Goal: Use online tool/utility: Utilize a website feature to perform a specific function

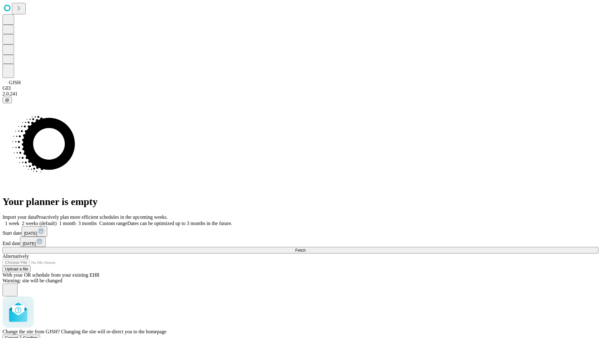
click at [38, 335] on span "Confirm" at bounding box center [30, 337] width 15 height 5
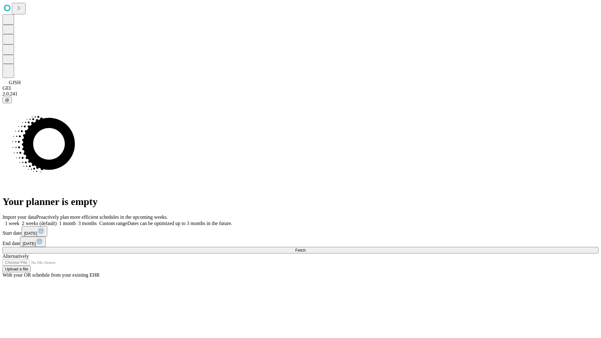
click at [57, 221] on label "2 weeks (default)" at bounding box center [37, 223] width 37 height 5
click at [305, 248] on span "Fetch" at bounding box center [300, 250] width 10 height 5
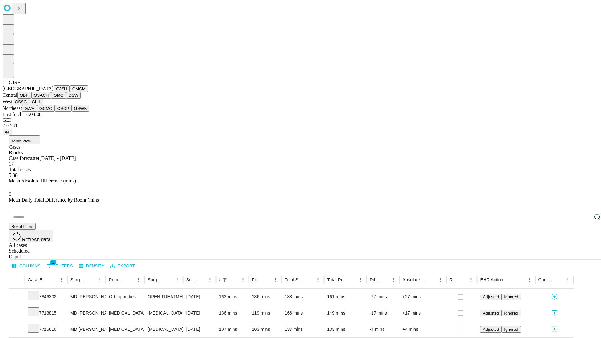
click at [70, 92] on button "GMCM" at bounding box center [79, 88] width 18 height 7
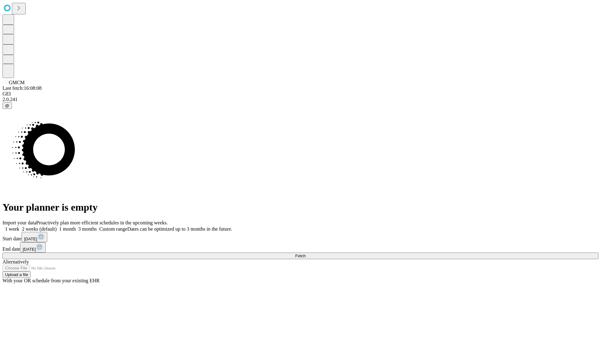
click at [57, 226] on label "2 weeks (default)" at bounding box center [37, 228] width 37 height 5
click at [305, 253] on span "Fetch" at bounding box center [300, 255] width 10 height 5
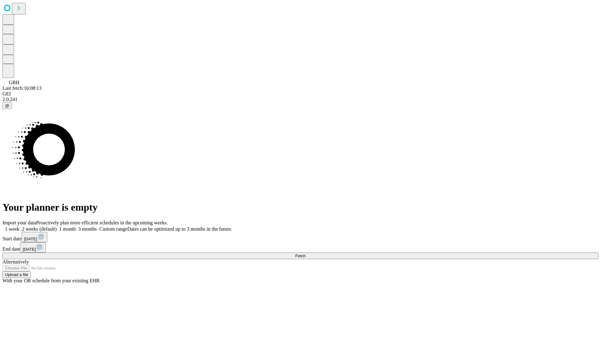
click at [57, 226] on label "2 weeks (default)" at bounding box center [37, 228] width 37 height 5
click at [305, 253] on span "Fetch" at bounding box center [300, 255] width 10 height 5
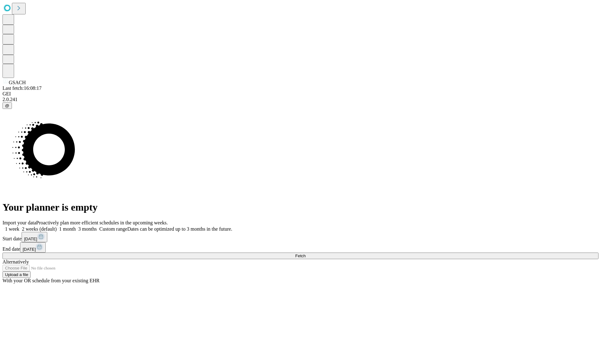
click at [57, 226] on label "2 weeks (default)" at bounding box center [37, 228] width 37 height 5
click at [305, 253] on span "Fetch" at bounding box center [300, 255] width 10 height 5
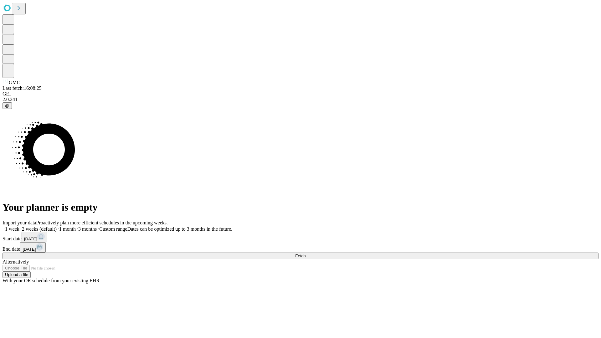
click at [57, 226] on label "2 weeks (default)" at bounding box center [37, 228] width 37 height 5
click at [305, 253] on span "Fetch" at bounding box center [300, 255] width 10 height 5
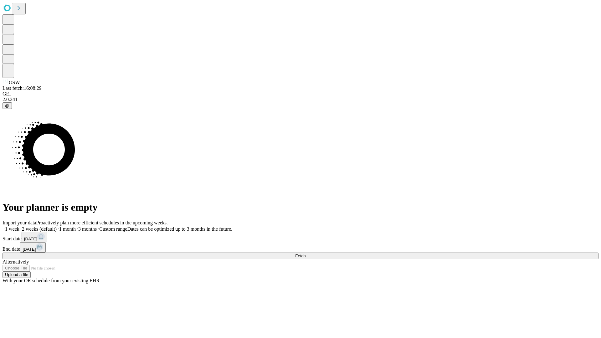
click at [57, 226] on label "2 weeks (default)" at bounding box center [37, 228] width 37 height 5
click at [305, 253] on span "Fetch" at bounding box center [300, 255] width 10 height 5
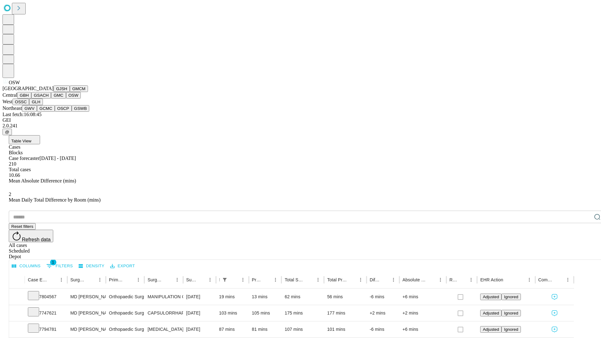
click at [29, 105] on button "OSSC" at bounding box center [21, 102] width 17 height 7
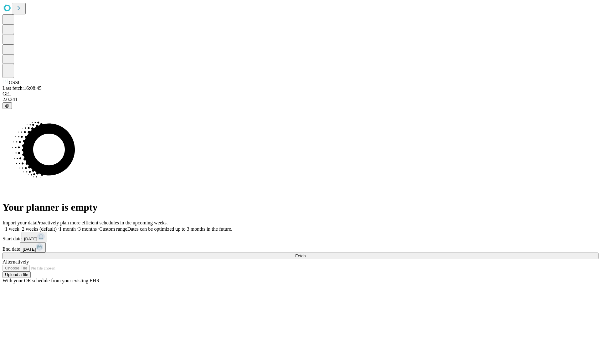
click at [57, 226] on label "2 weeks (default)" at bounding box center [37, 228] width 37 height 5
click at [305, 253] on span "Fetch" at bounding box center [300, 255] width 10 height 5
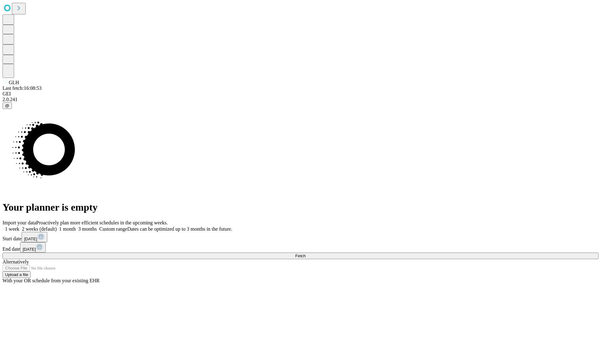
click at [305, 253] on span "Fetch" at bounding box center [300, 255] width 10 height 5
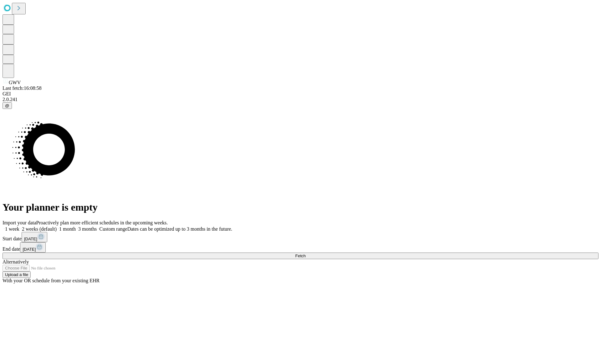
click at [305, 253] on span "Fetch" at bounding box center [300, 255] width 10 height 5
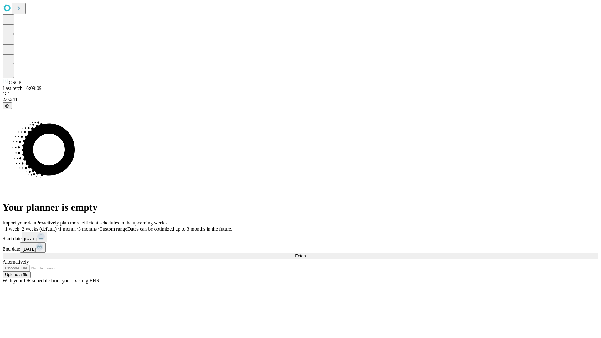
click at [57, 226] on label "2 weeks (default)" at bounding box center [37, 228] width 37 height 5
click at [305, 253] on span "Fetch" at bounding box center [300, 255] width 10 height 5
